Goal: Transaction & Acquisition: Purchase product/service

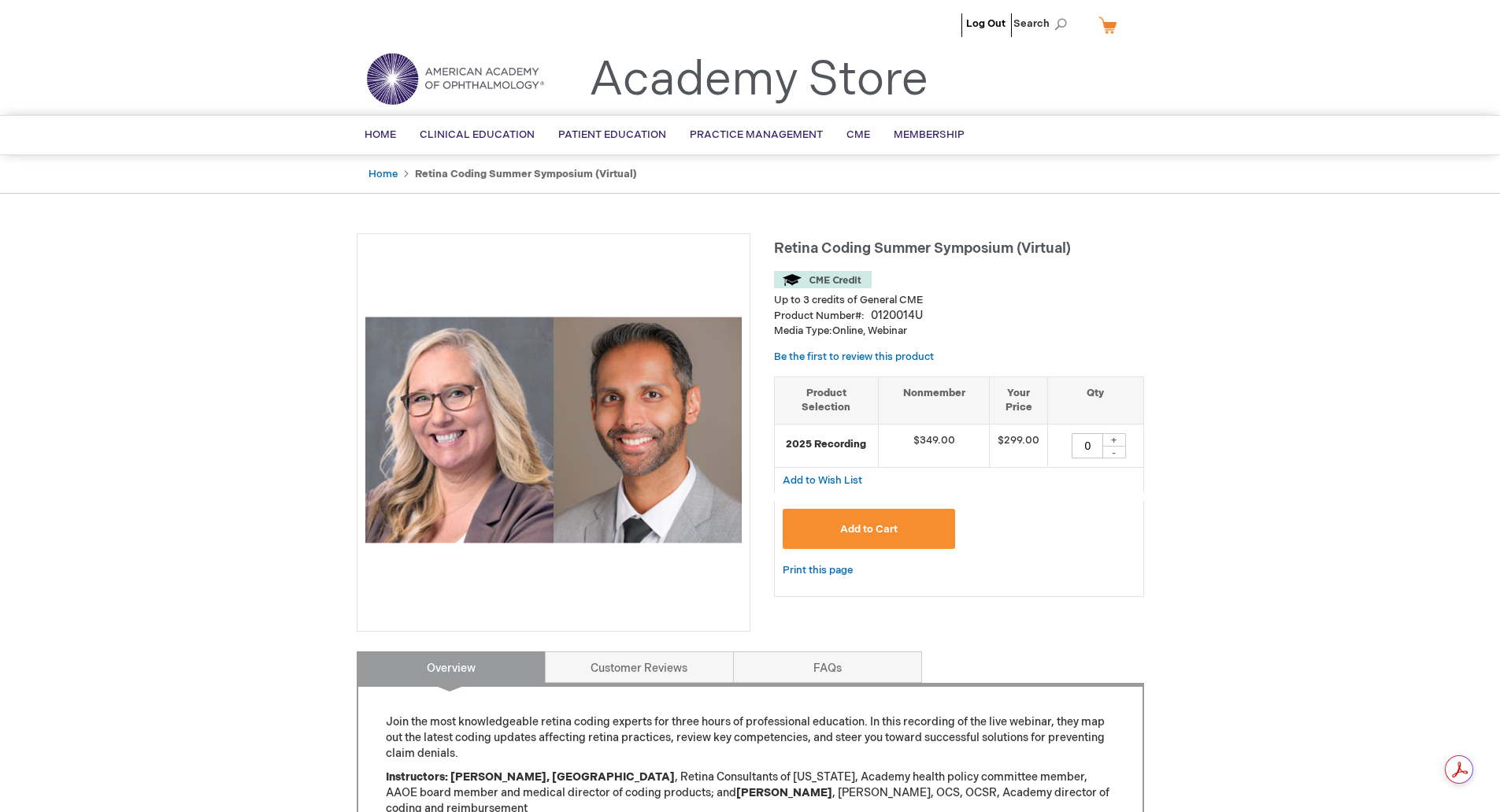
click at [1117, 440] on div "+" at bounding box center [1114, 439] width 23 height 13
type input "1"
click at [880, 532] on span "Add to Cart" at bounding box center [869, 528] width 57 height 12
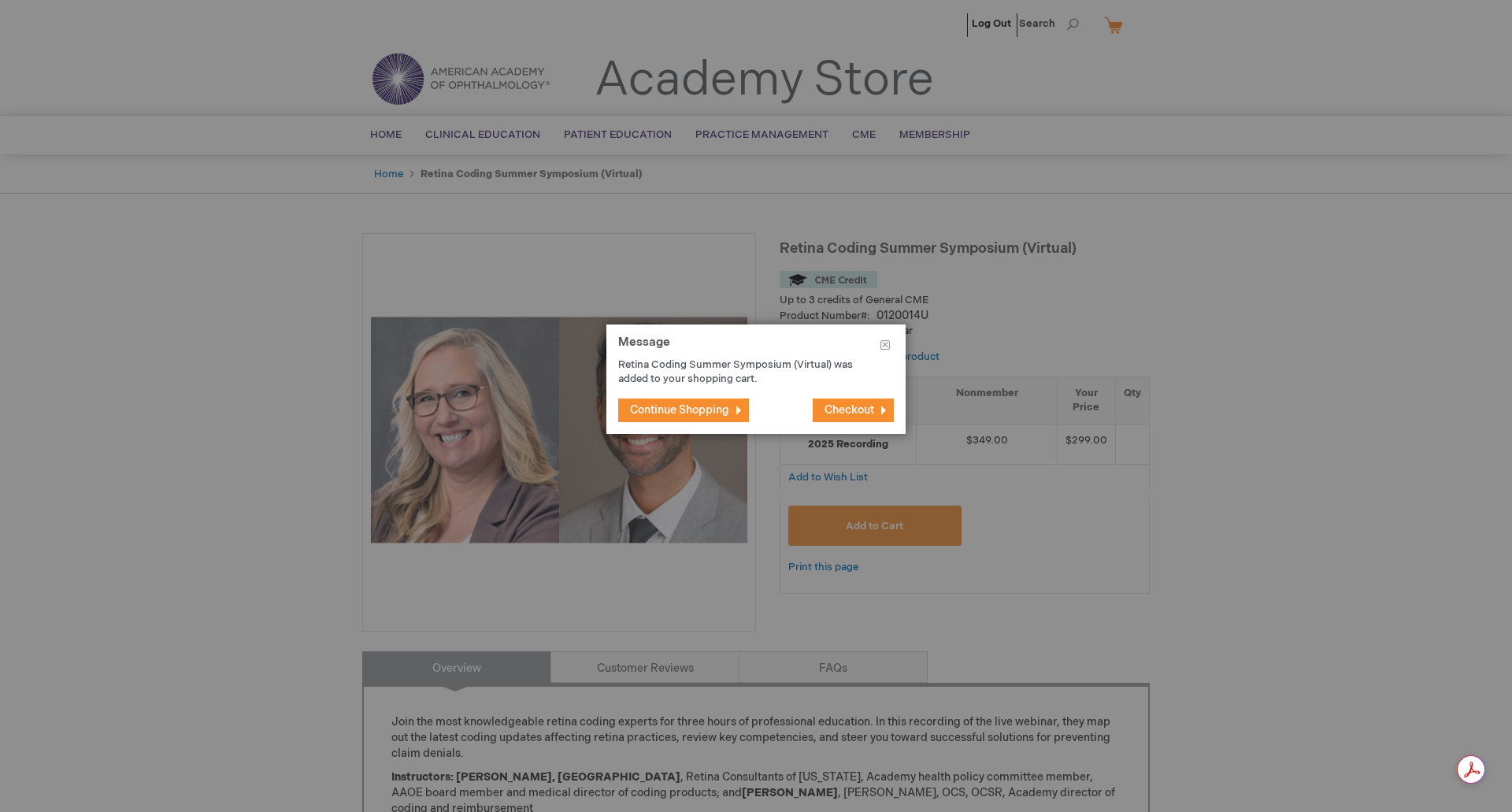
click at [842, 412] on span "Checkout" at bounding box center [850, 410] width 50 height 13
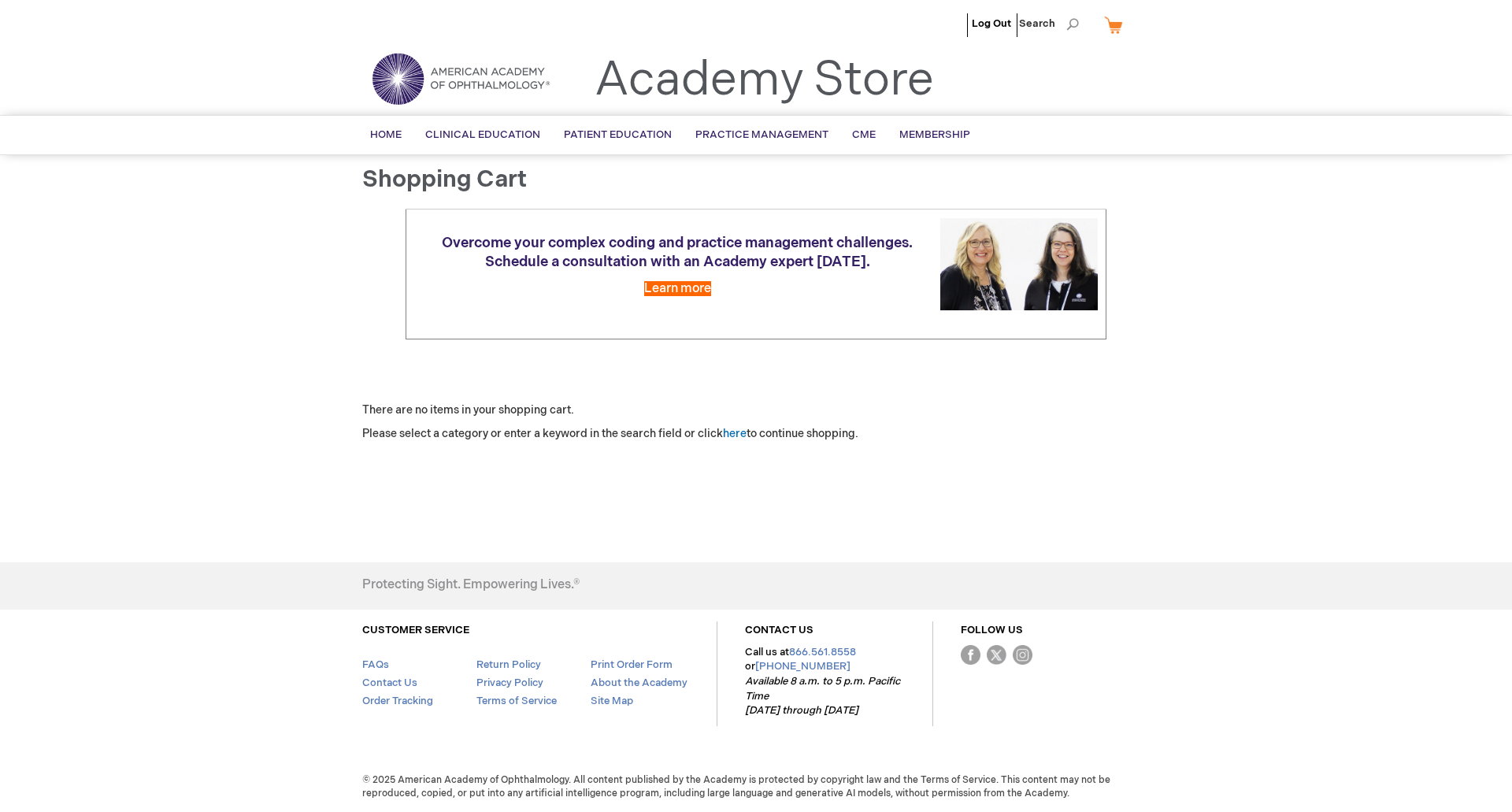
click at [1114, 23] on link "My Cart" at bounding box center [1119, 24] width 37 height 27
click at [692, 293] on span "Learn more" at bounding box center [677, 289] width 67 height 15
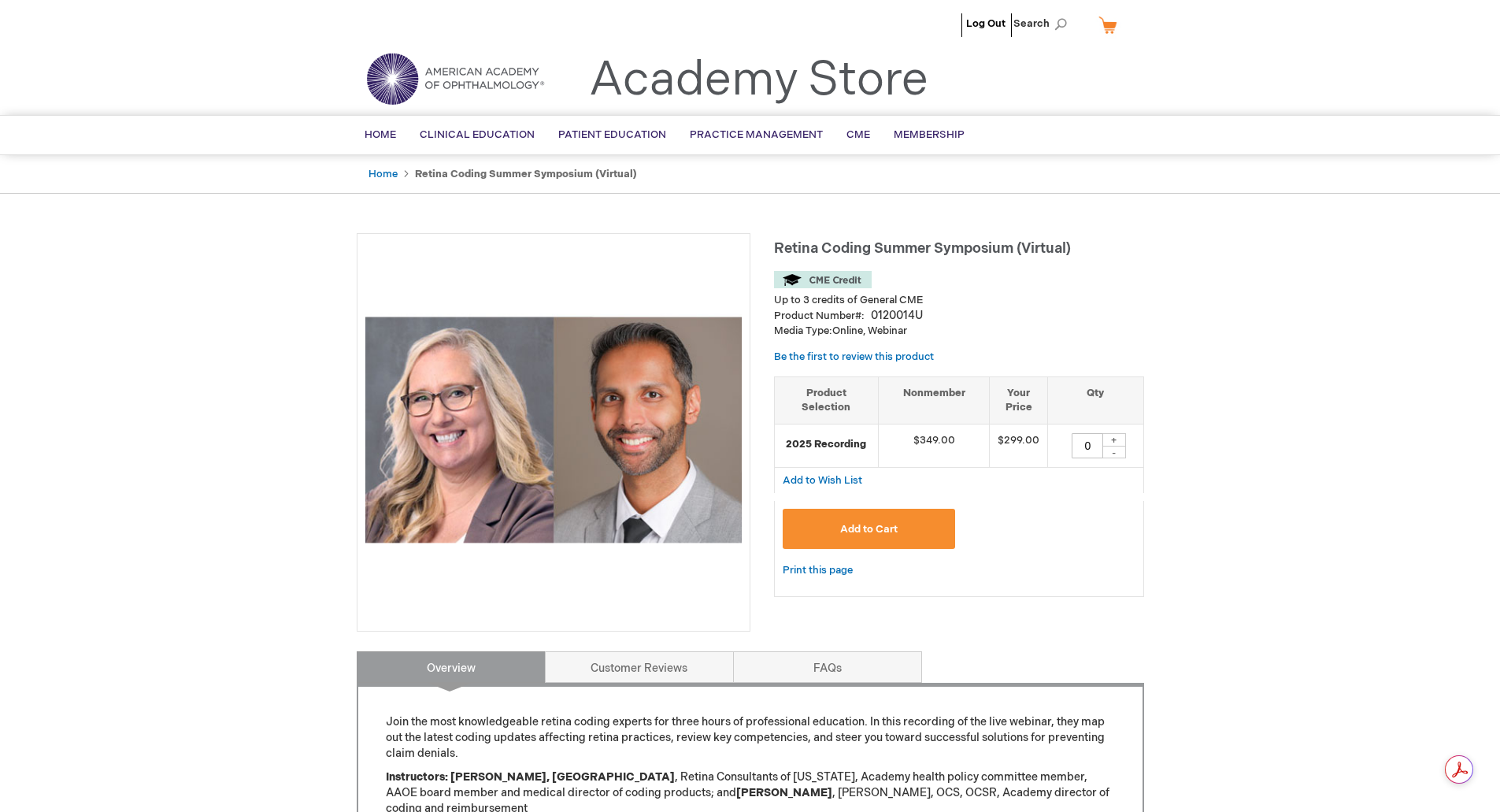
click at [847, 527] on span "Add to Cart" at bounding box center [869, 528] width 57 height 12
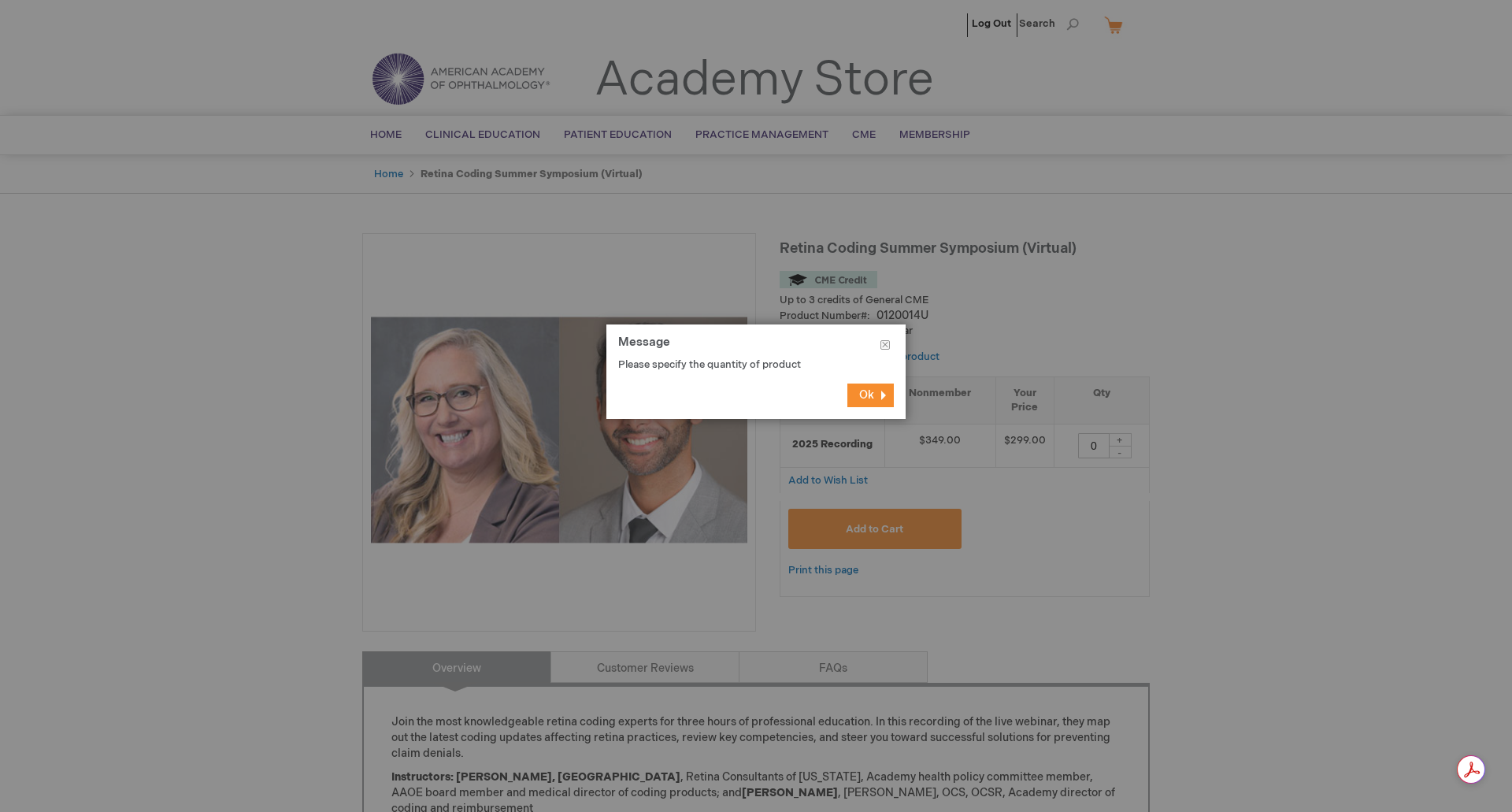
drag, startPoint x: 872, startPoint y: 386, endPoint x: 882, endPoint y: 392, distance: 11.7
click at [878, 391] on button "Ok" at bounding box center [870, 395] width 47 height 23
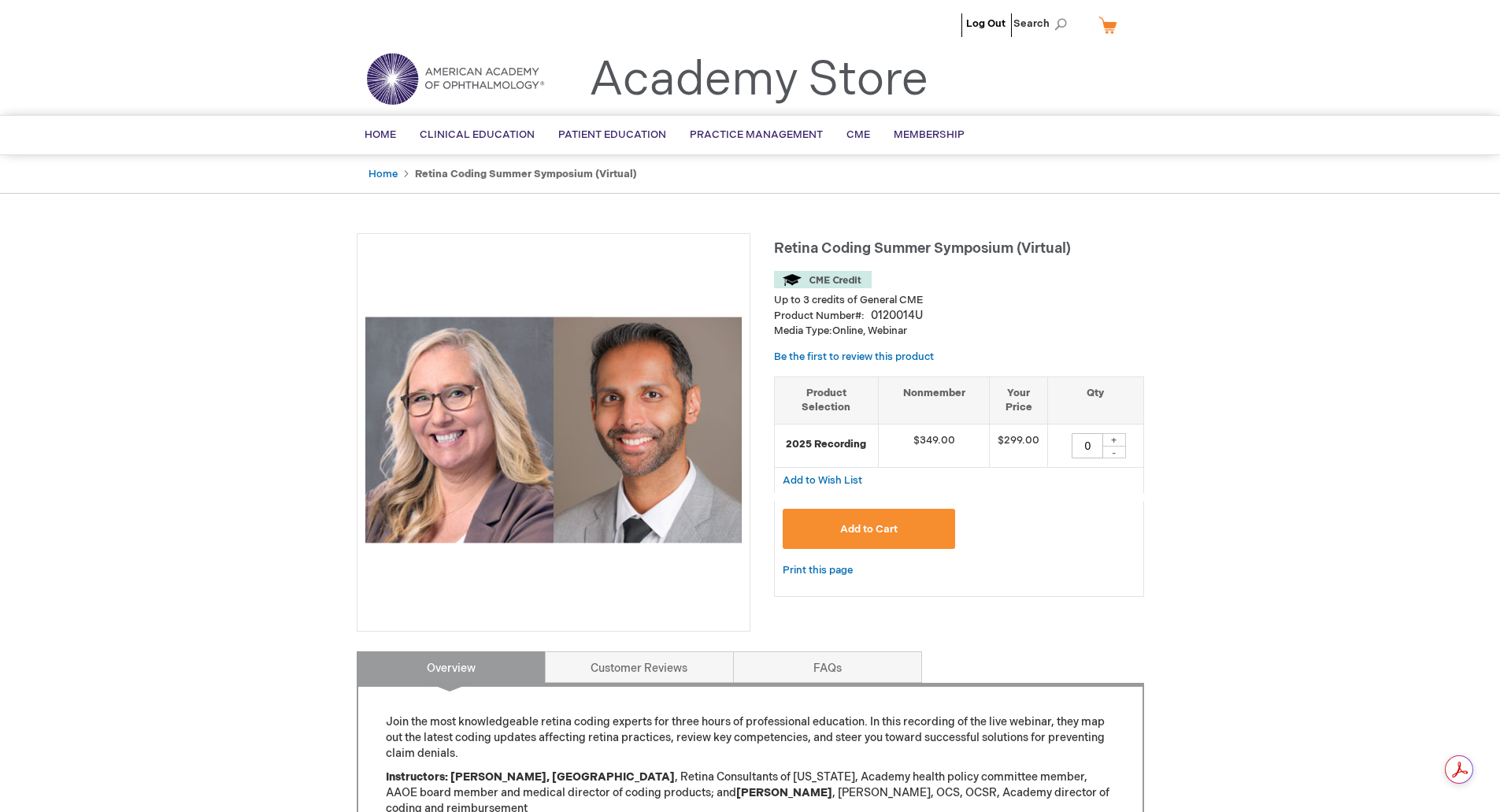
click at [1120, 434] on div "+" at bounding box center [1114, 439] width 23 height 13
type input "1"
click at [912, 522] on button "Add to Cart" at bounding box center [869, 528] width 173 height 40
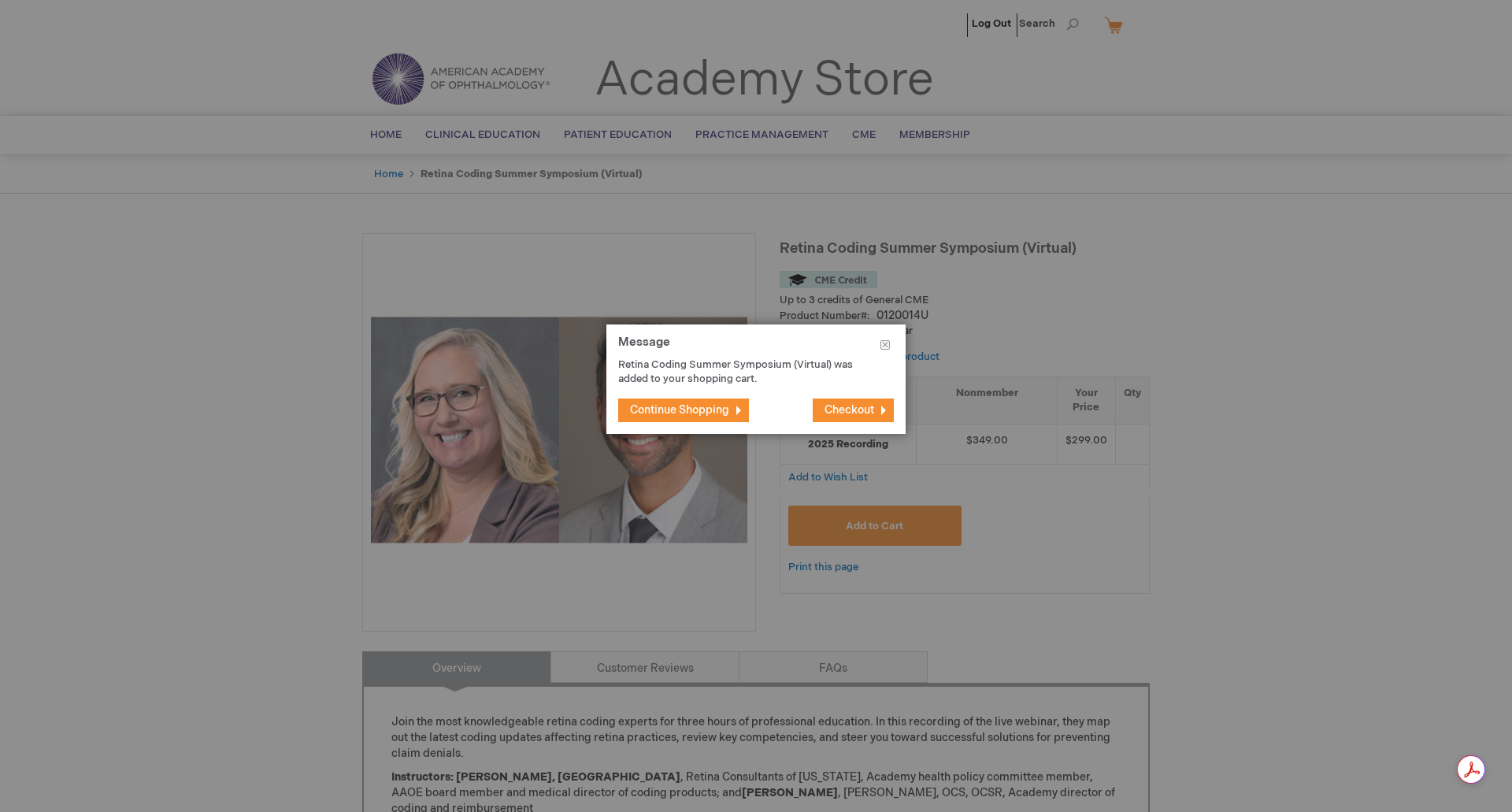
click at [866, 412] on span "Checkout" at bounding box center [850, 410] width 50 height 13
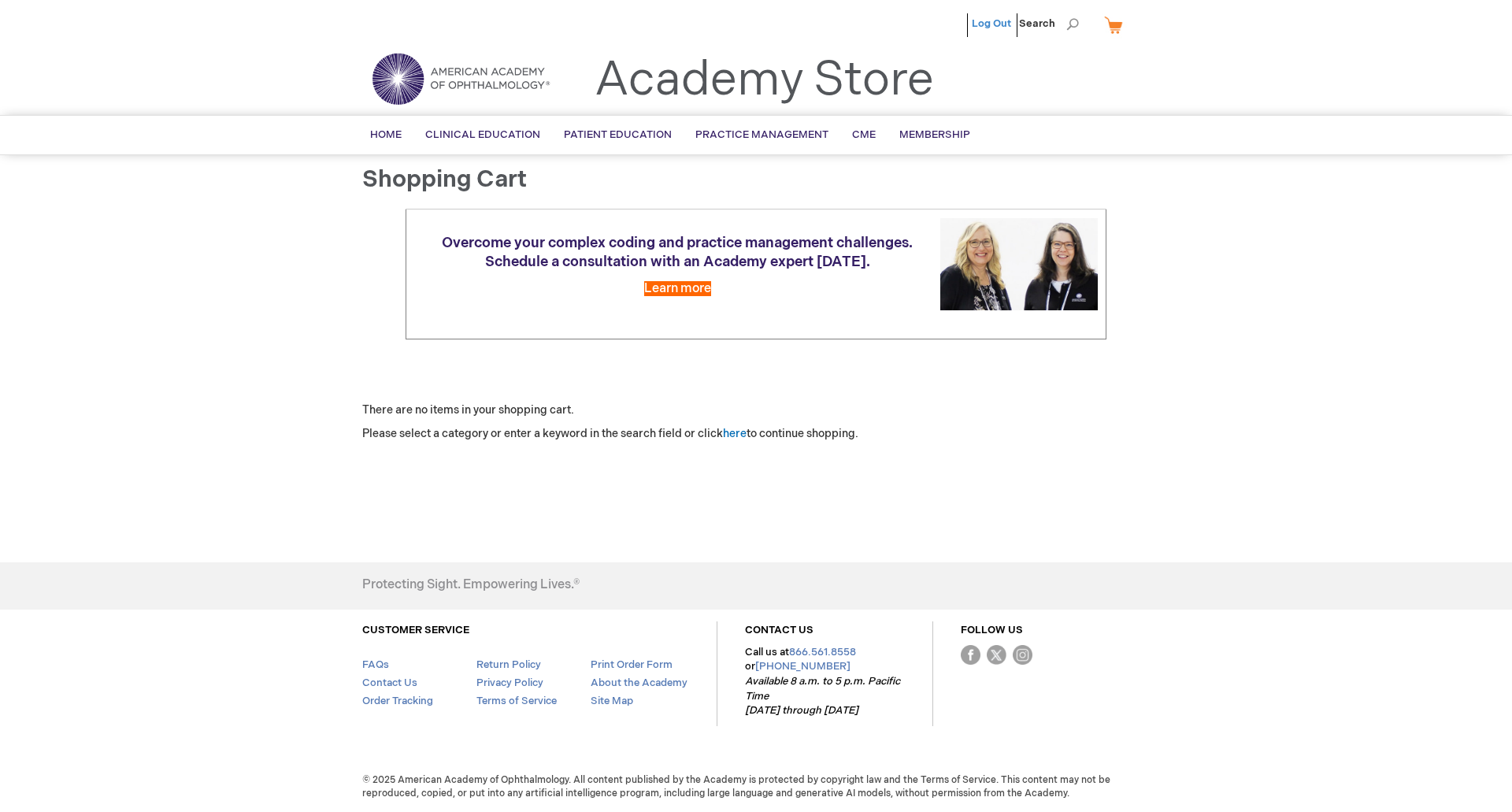
click at [996, 26] on link "Log Out" at bounding box center [991, 23] width 39 height 12
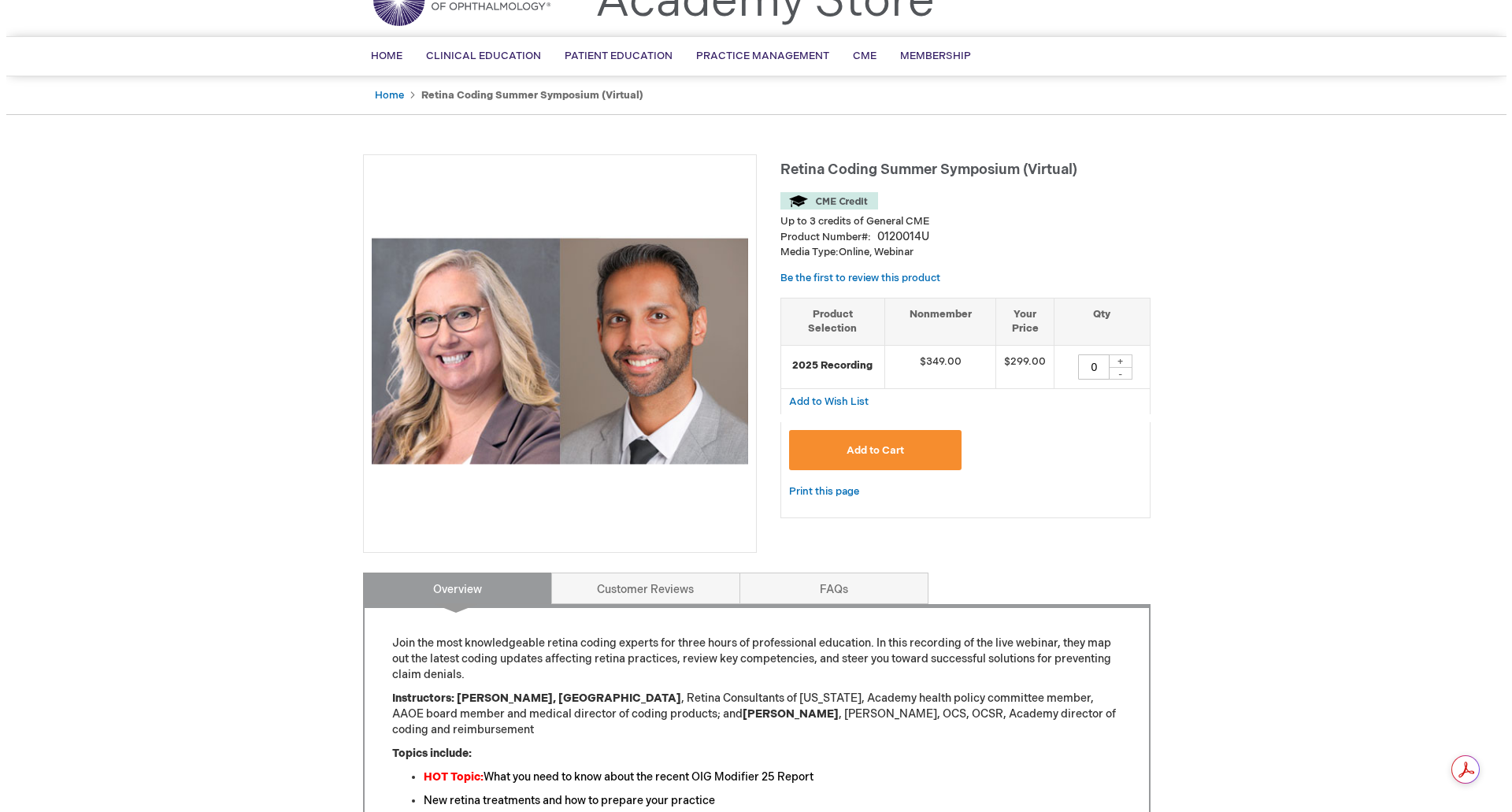
scroll to position [76, 0]
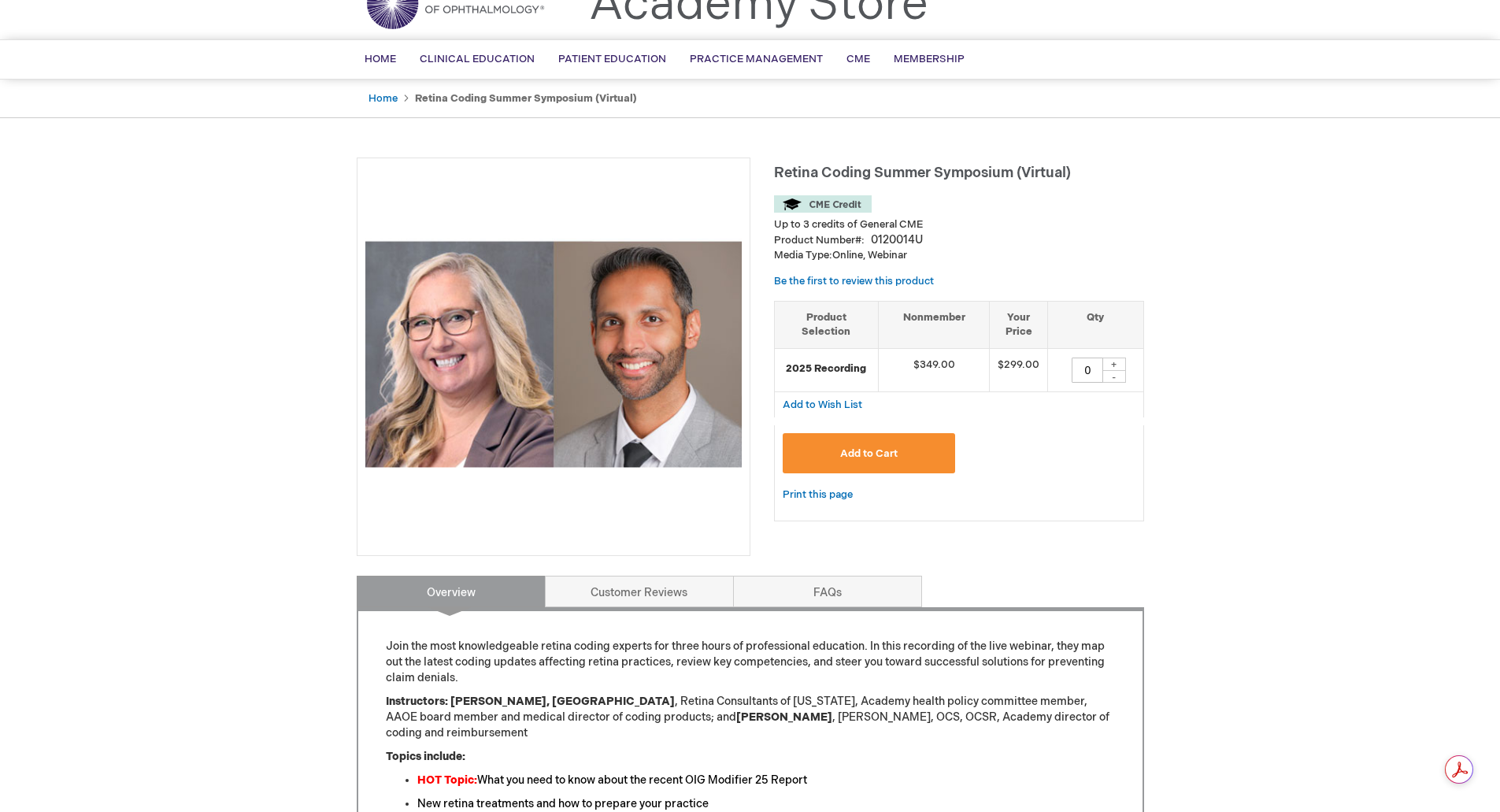
click at [1113, 359] on div "+" at bounding box center [1114, 364] width 23 height 13
type input "1"
click at [872, 453] on span "Add to Cart" at bounding box center [869, 453] width 57 height 12
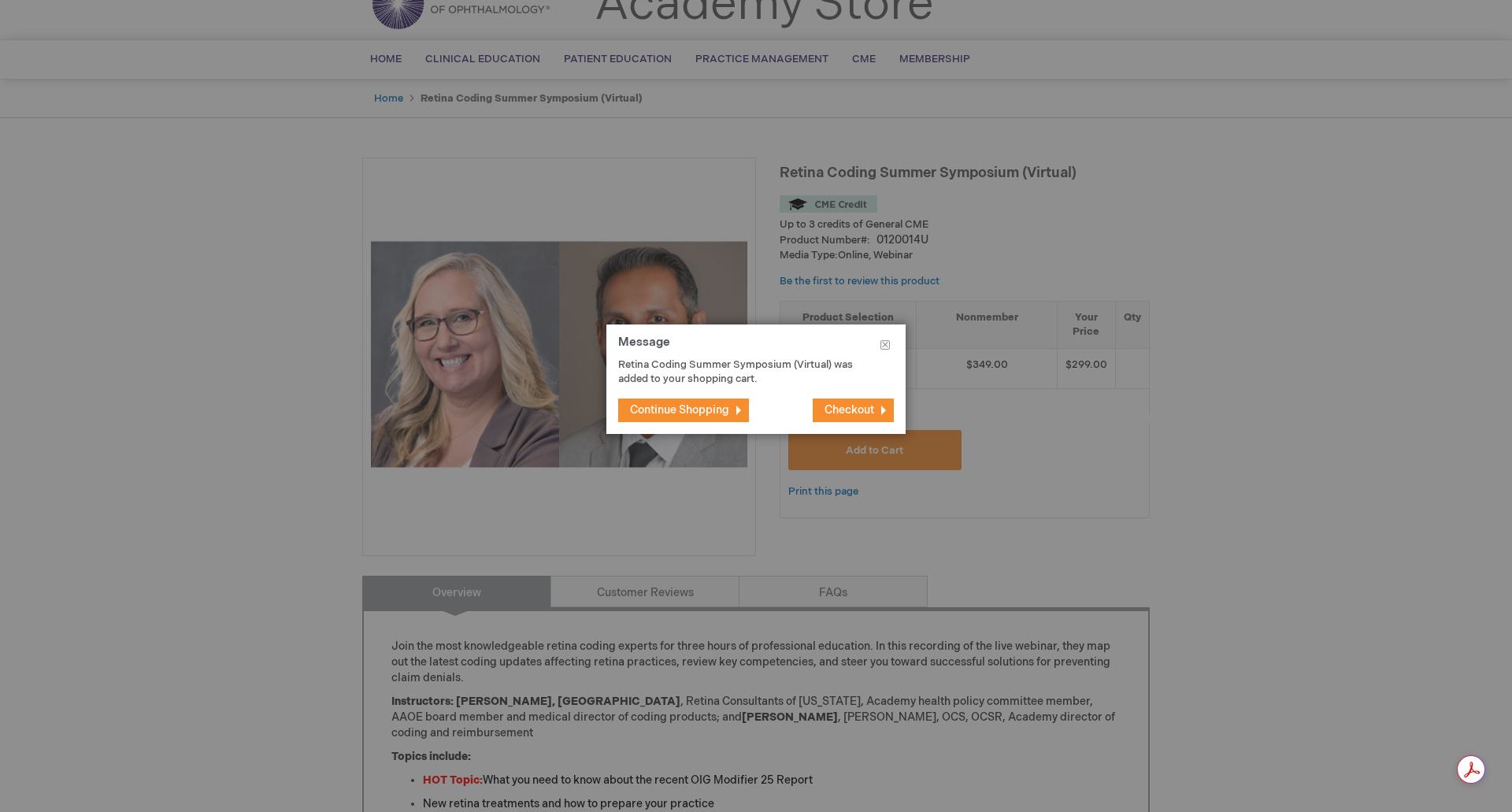
click at [859, 406] on span "Checkout" at bounding box center [850, 410] width 50 height 13
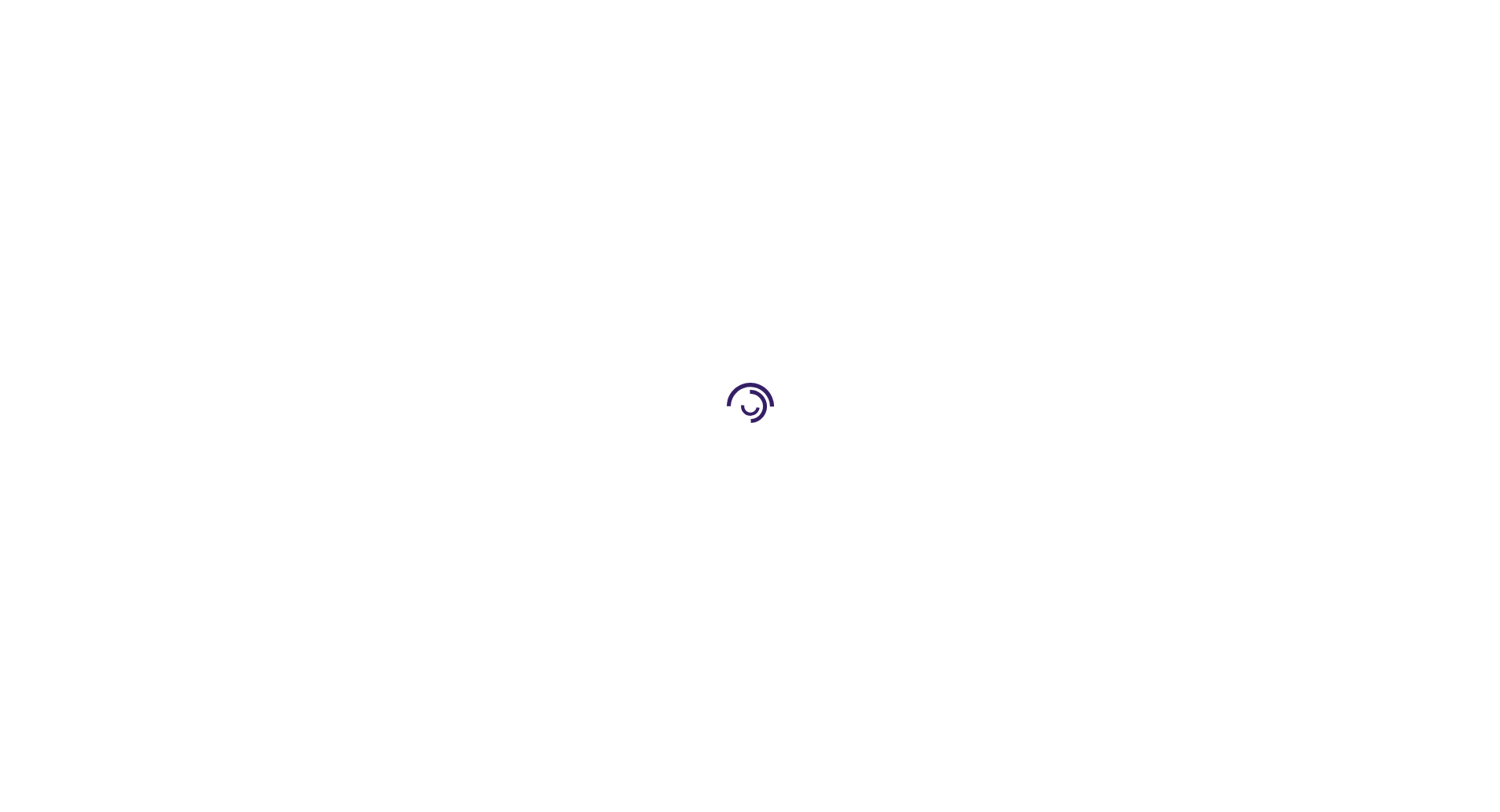
select select "US"
select select "47"
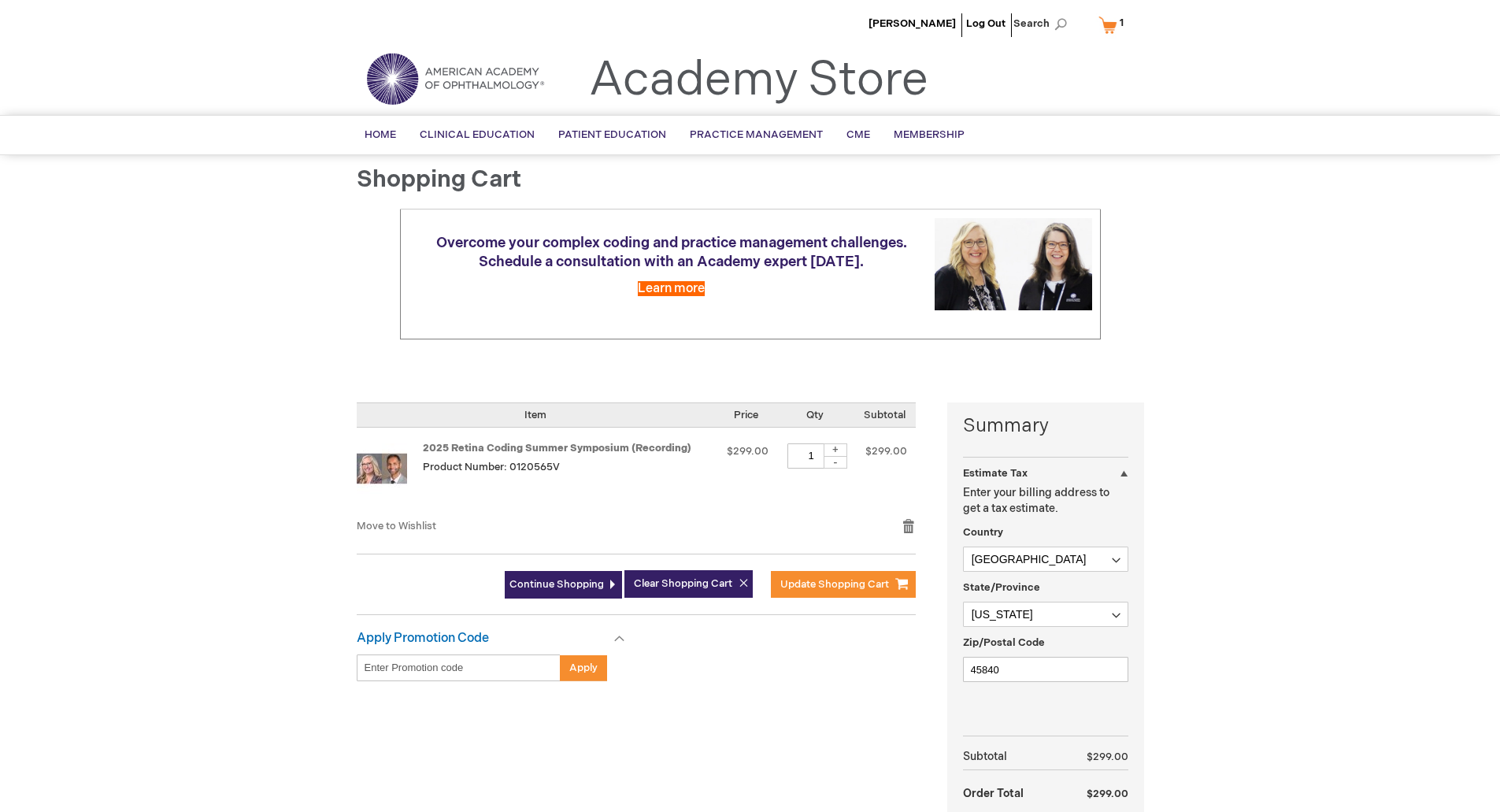
click at [1104, 27] on link "My Cart 1 1 items" at bounding box center [1114, 24] width 38 height 27
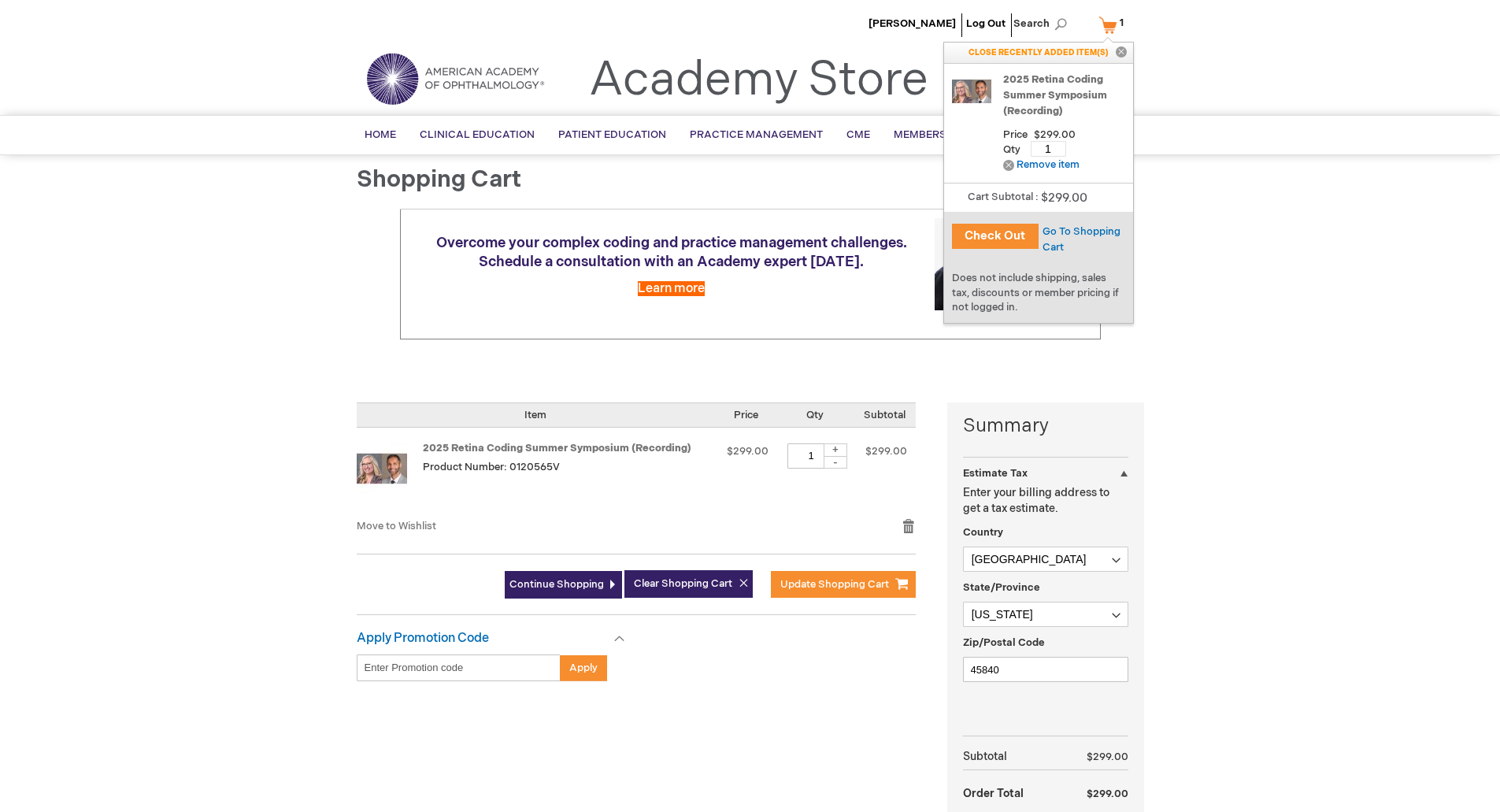
click at [1271, 209] on div "Mindy Healy Log Out Search My Cart 1 1 items CLOSE RECENTLY ADDED ITEM(S) Close…" at bounding box center [750, 602] width 1500 height 1204
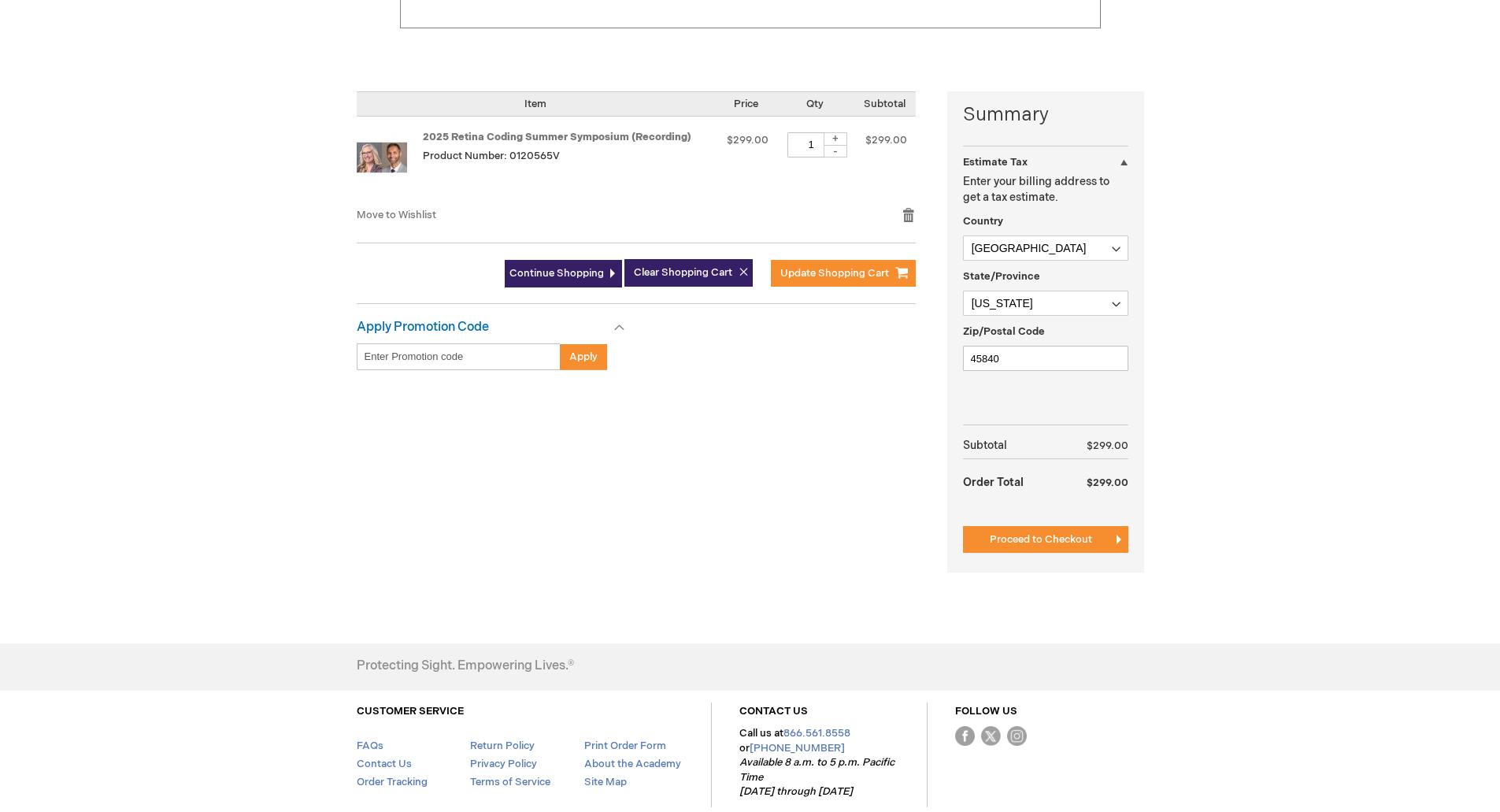
scroll to position [315, 0]
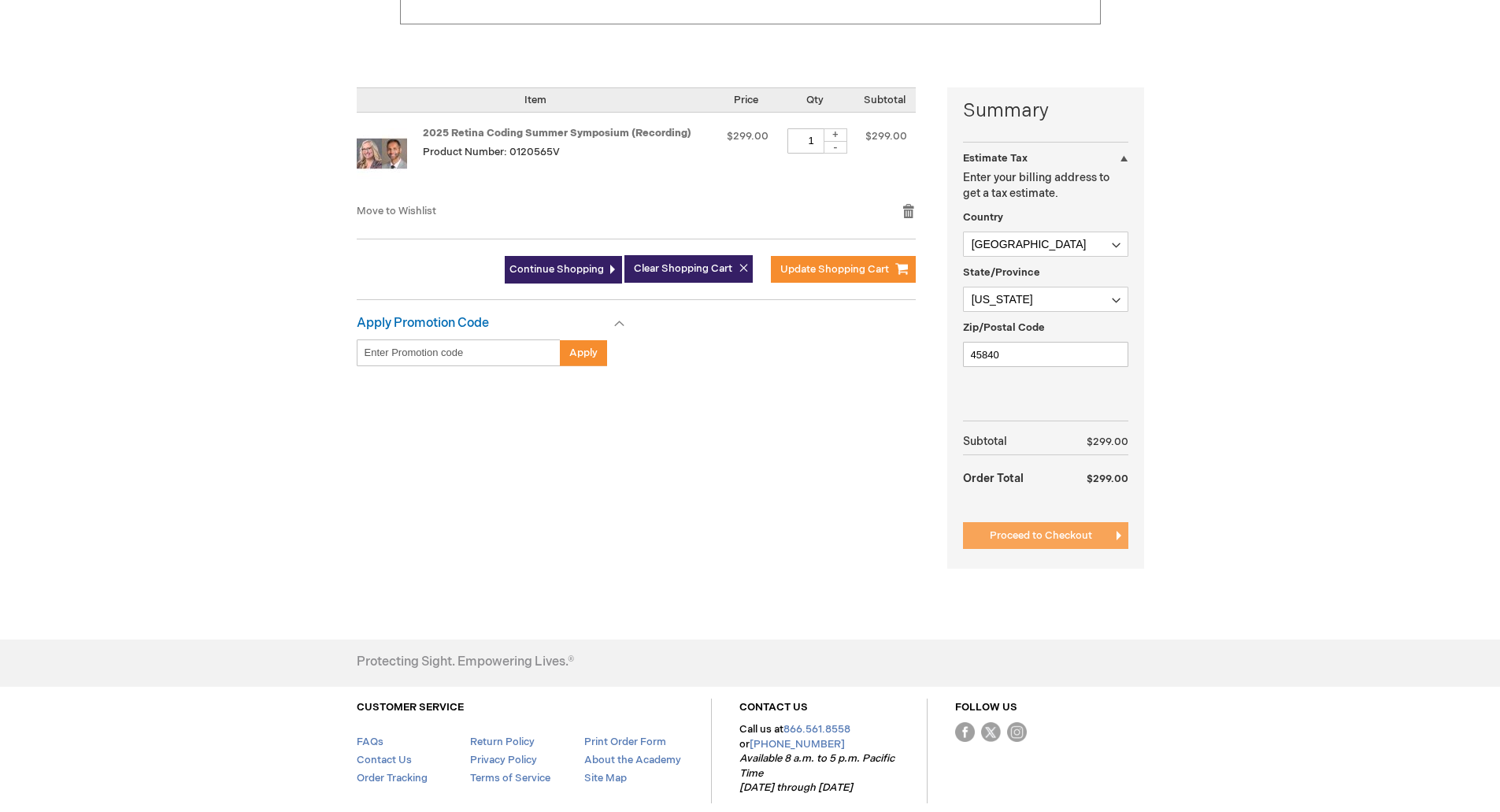
click at [1033, 544] on button "Proceed to Checkout" at bounding box center [1045, 535] width 166 height 27
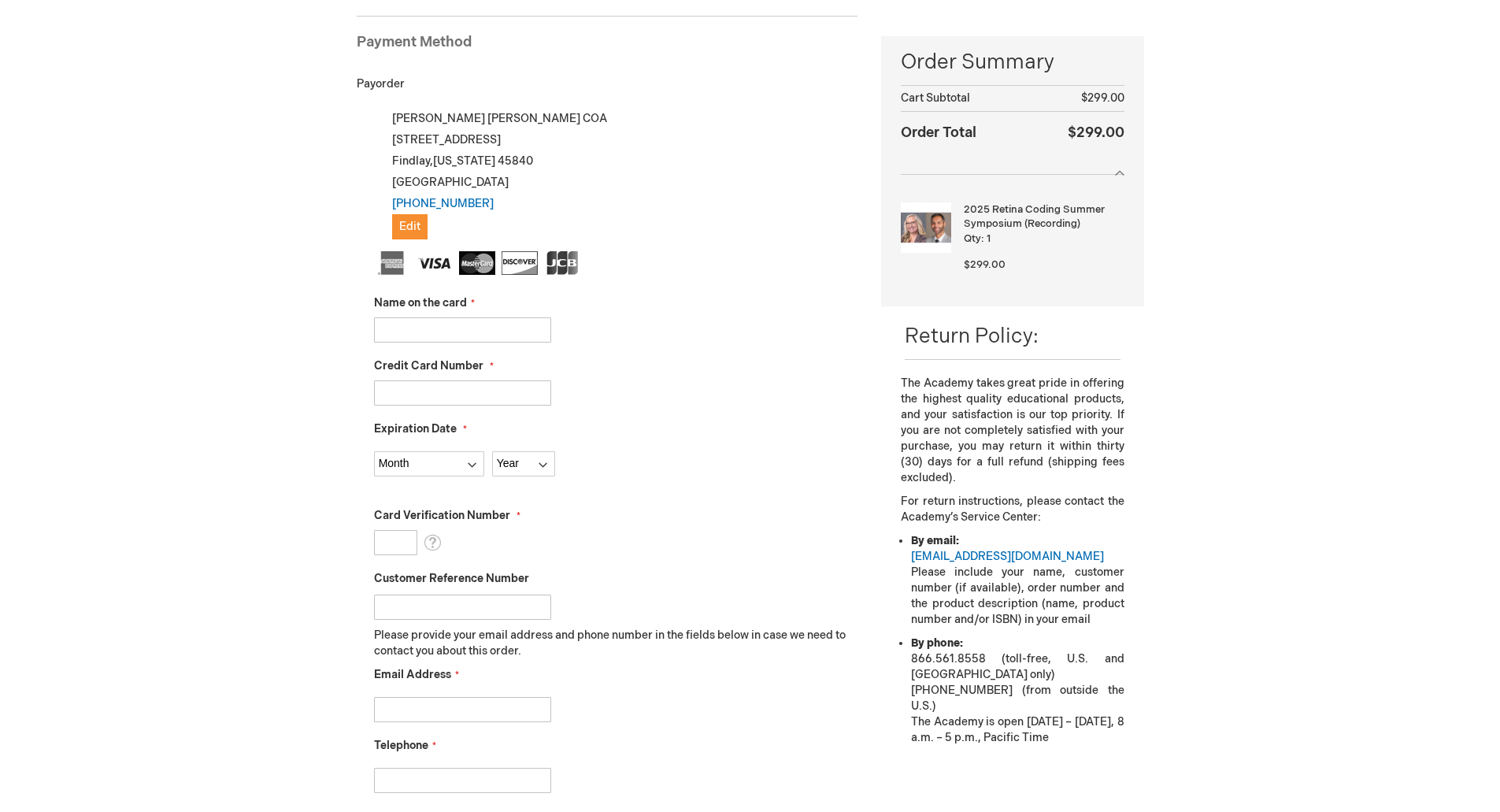
click at [456, 327] on input "Name on the card" at bounding box center [463, 329] width 177 height 25
type input "[PERSON_NAME]"
type input "[CREDIT_CARD_NUMBER]"
select select "10"
select select "2028"
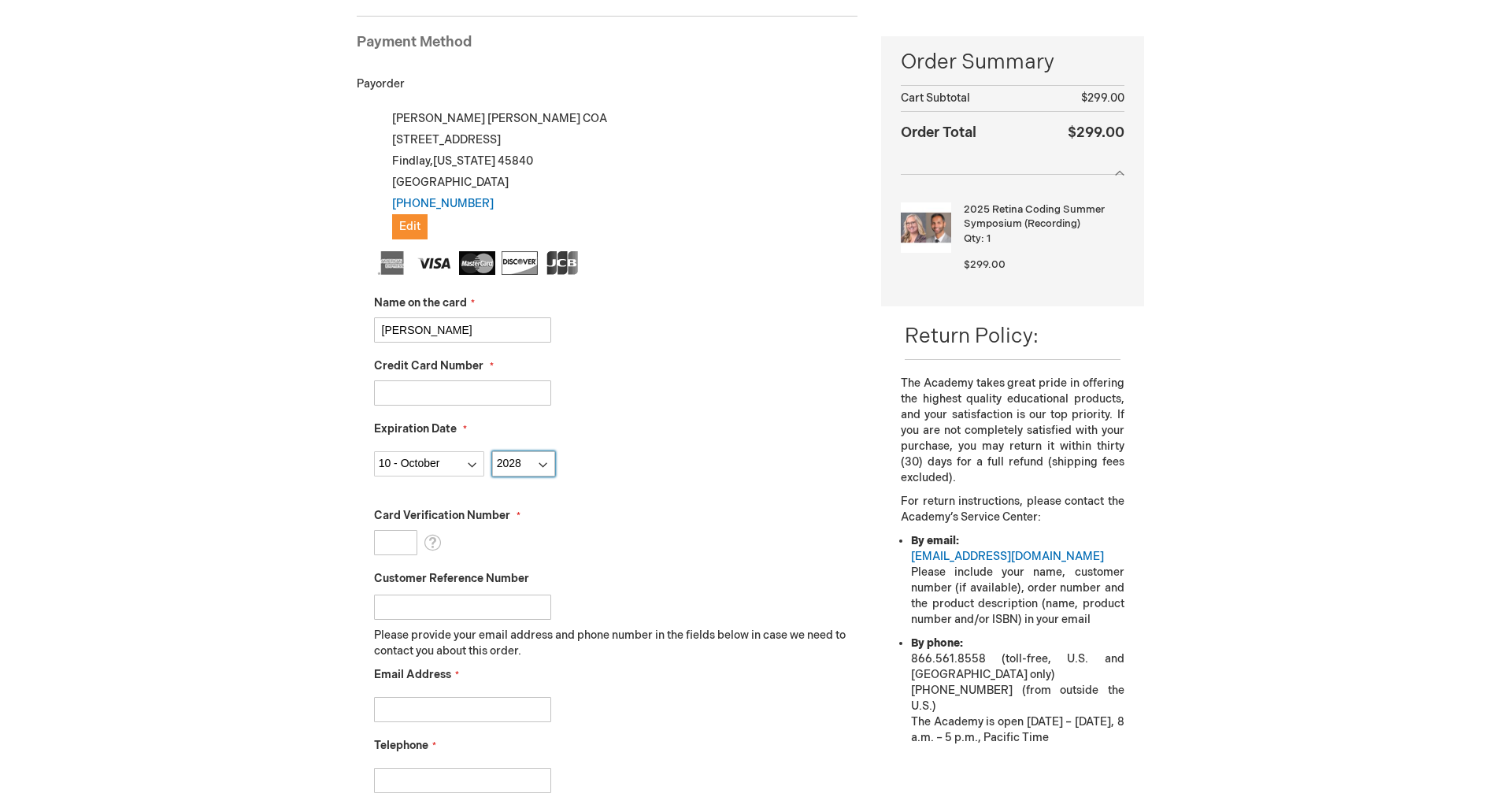
type input "857"
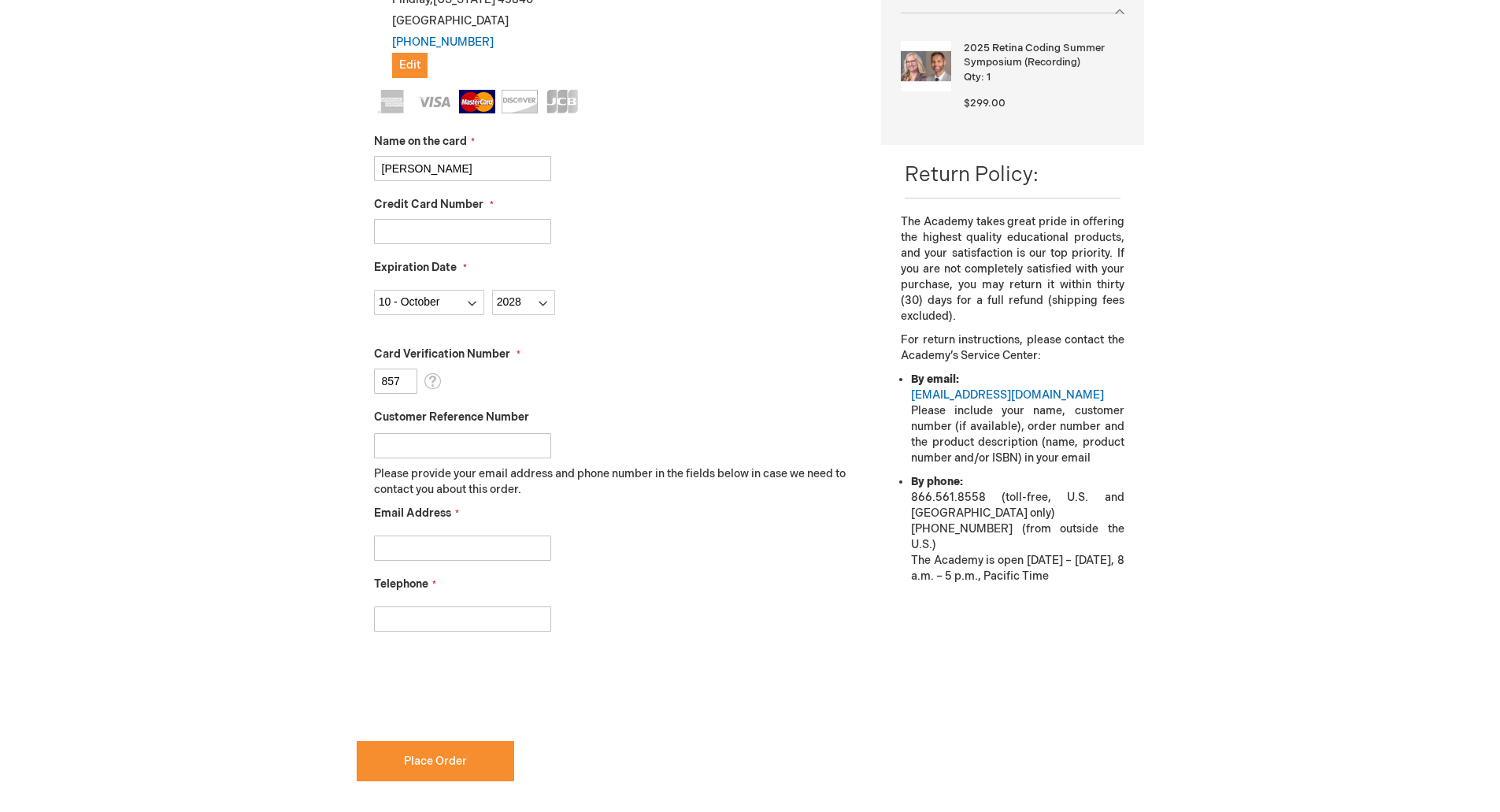
scroll to position [452, 0]
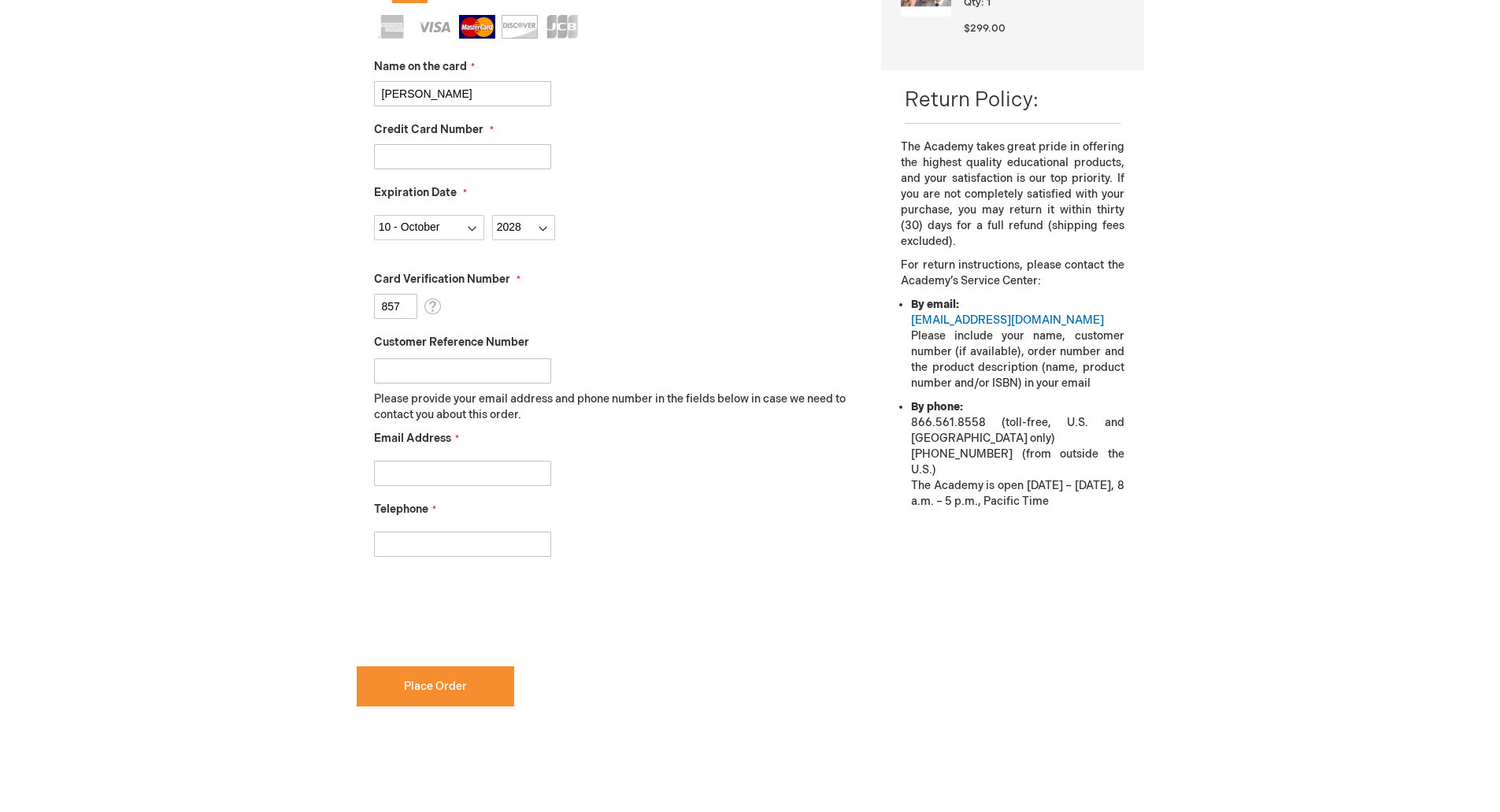
click at [421, 466] on input "Email Address" at bounding box center [463, 473] width 177 height 25
type input "[EMAIL_ADDRESS][DOMAIN_NAME]"
click at [399, 545] on input "Telephone" at bounding box center [463, 544] width 177 height 25
type input "[PHONE_NUMBER]"
checkbox input "true"
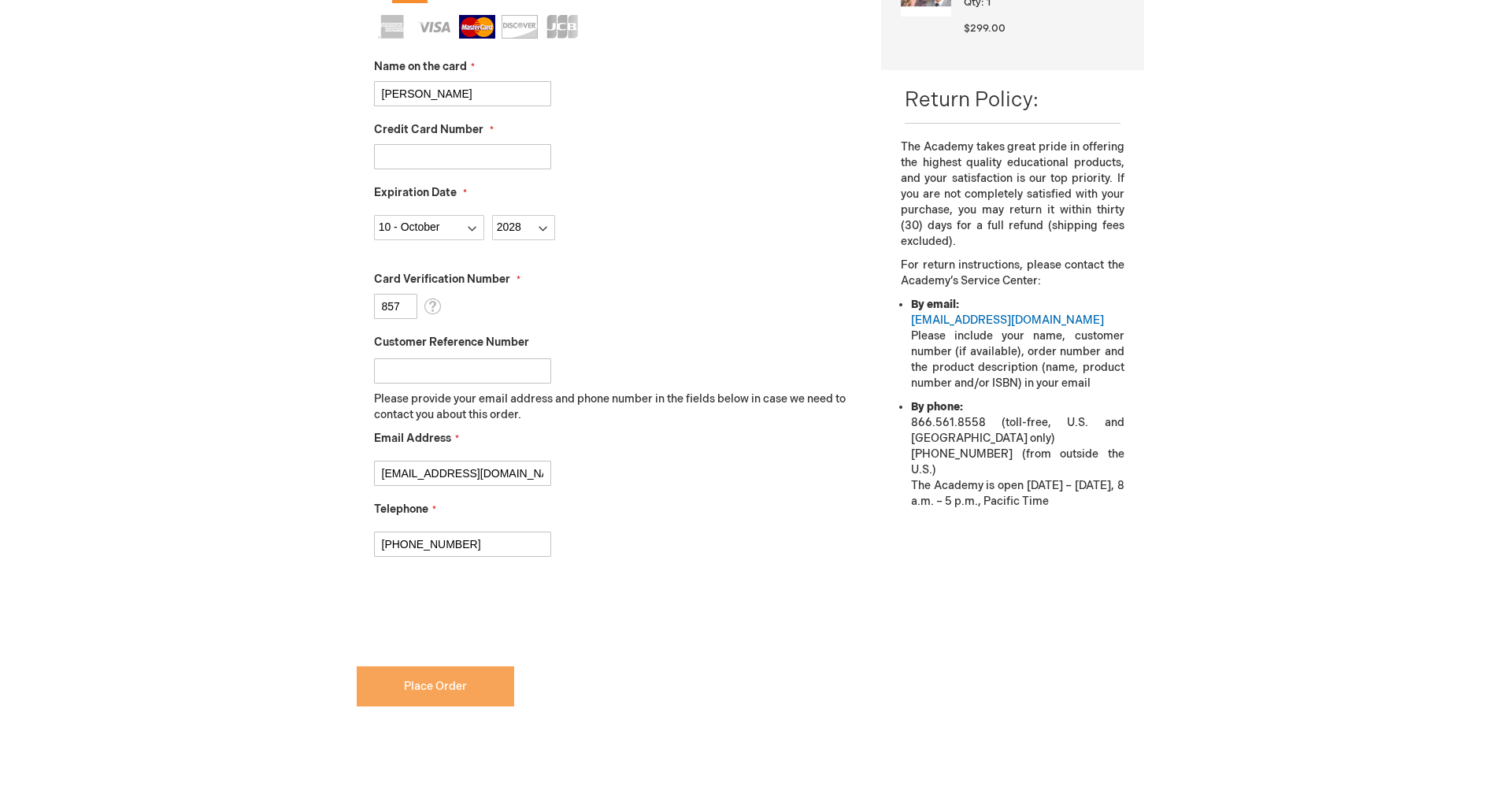
drag, startPoint x: 418, startPoint y: 687, endPoint x: 437, endPoint y: 681, distance: 19.9
click at [420, 686] on span "Place Order" at bounding box center [435, 686] width 63 height 13
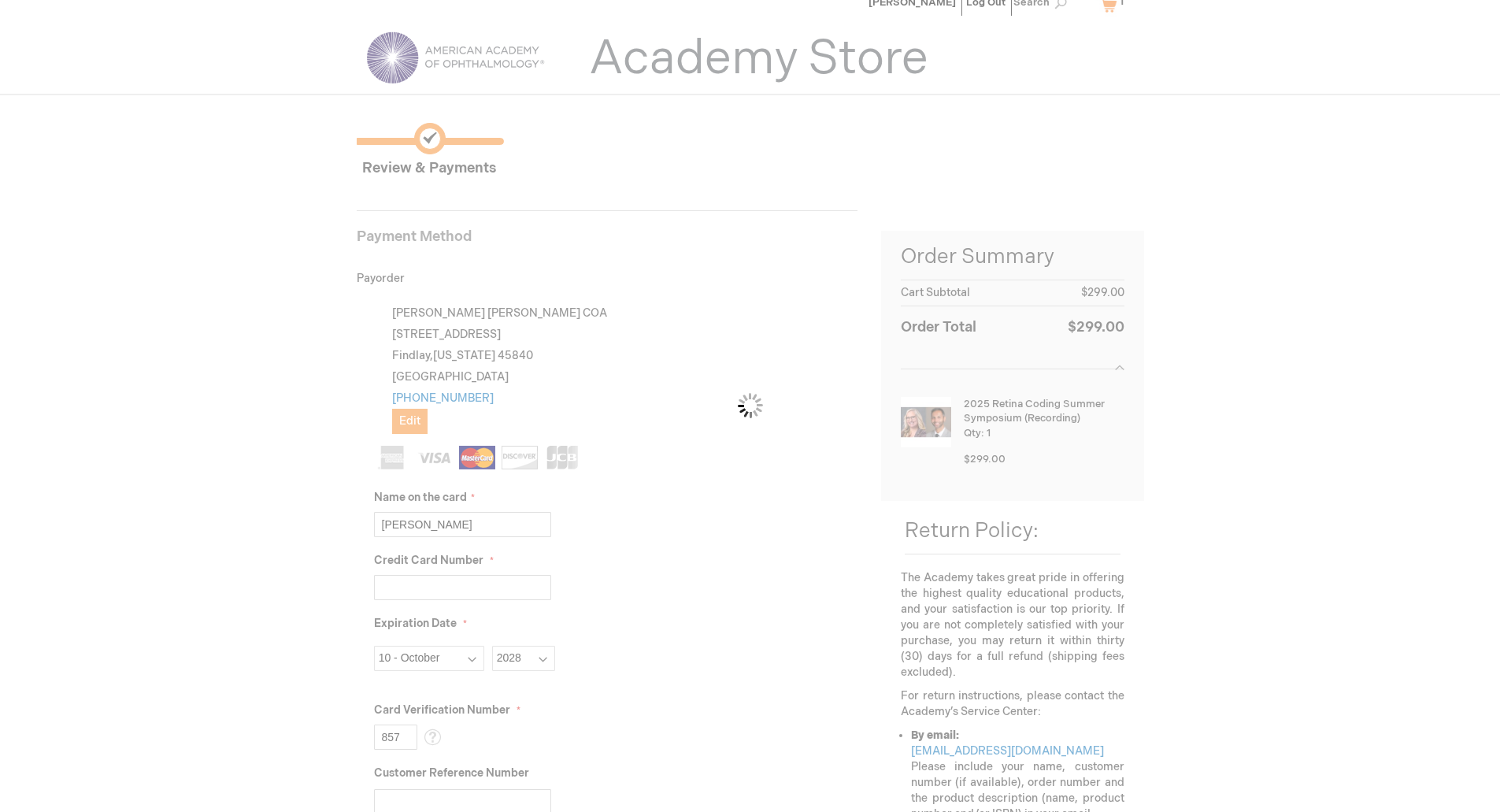
scroll to position [0, 0]
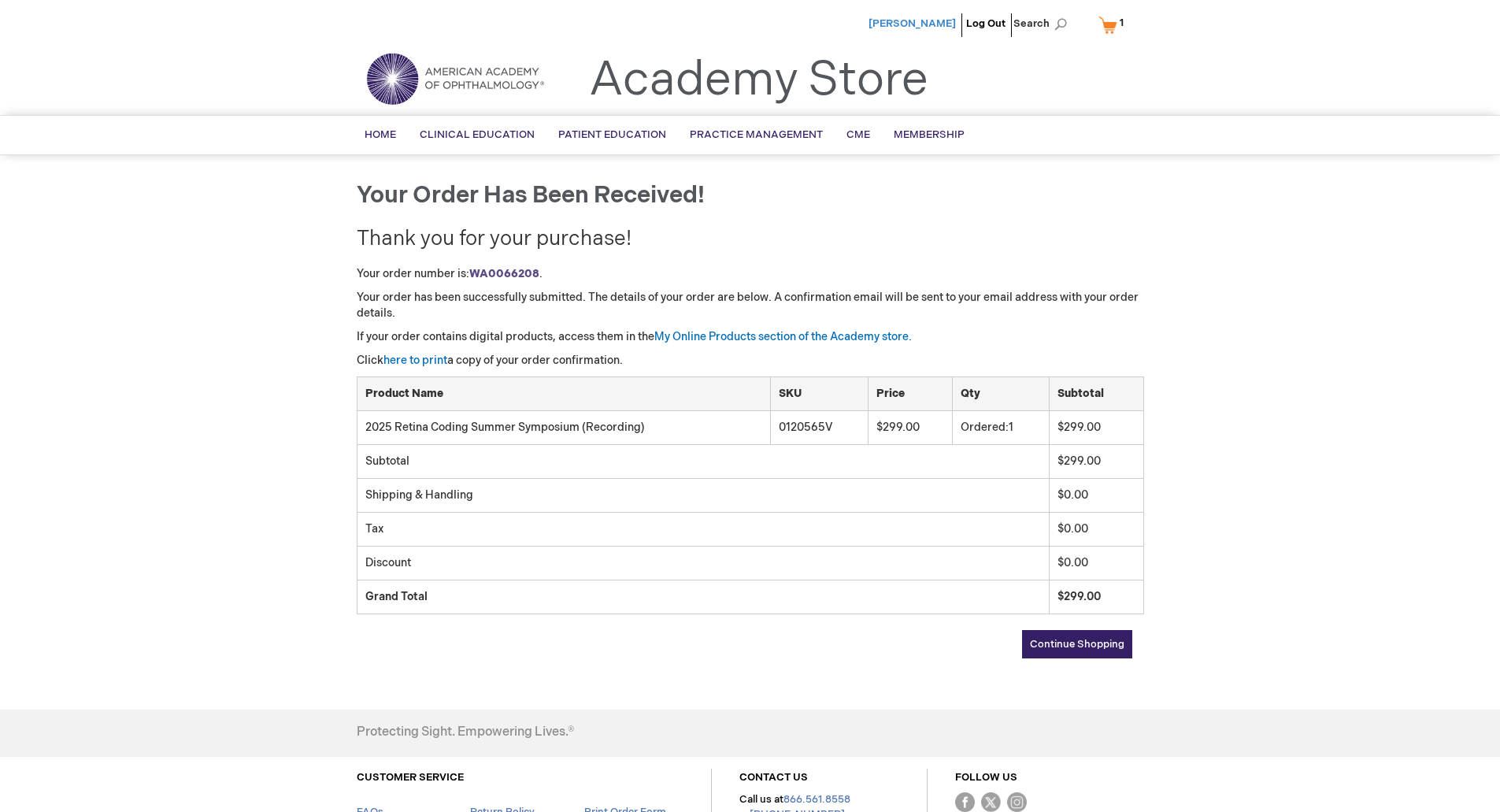
click at [925, 21] on span "[PERSON_NAME]" at bounding box center [912, 23] width 87 height 12
click at [785, 339] on link "My Online Products section of the Academy store." at bounding box center [782, 337] width 257 height 13
